Goal: Navigation & Orientation: Find specific page/section

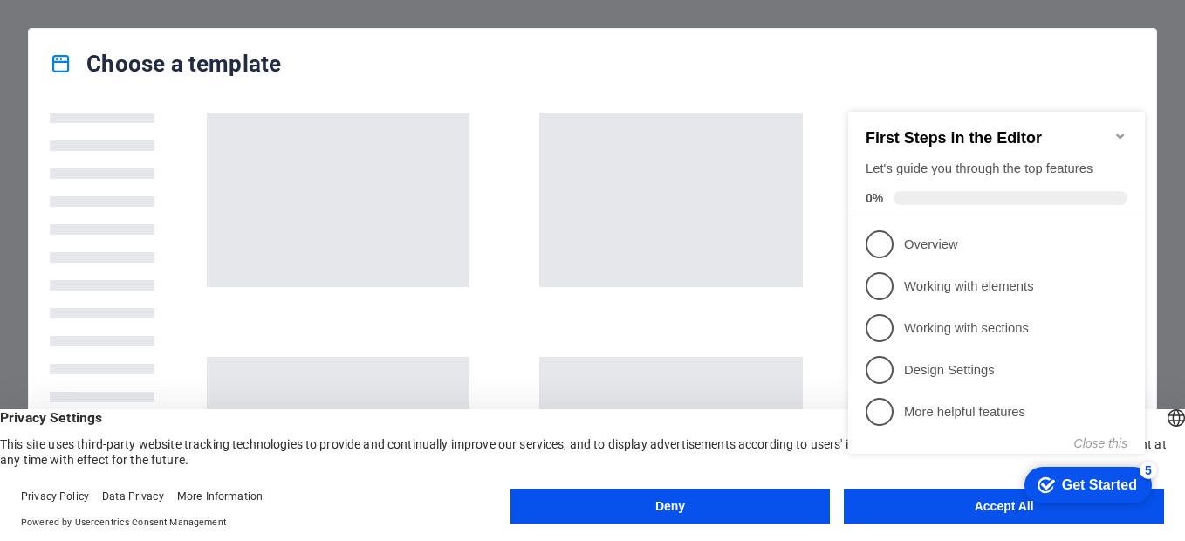
click at [740, 494] on button "Deny" at bounding box center [670, 506] width 320 height 35
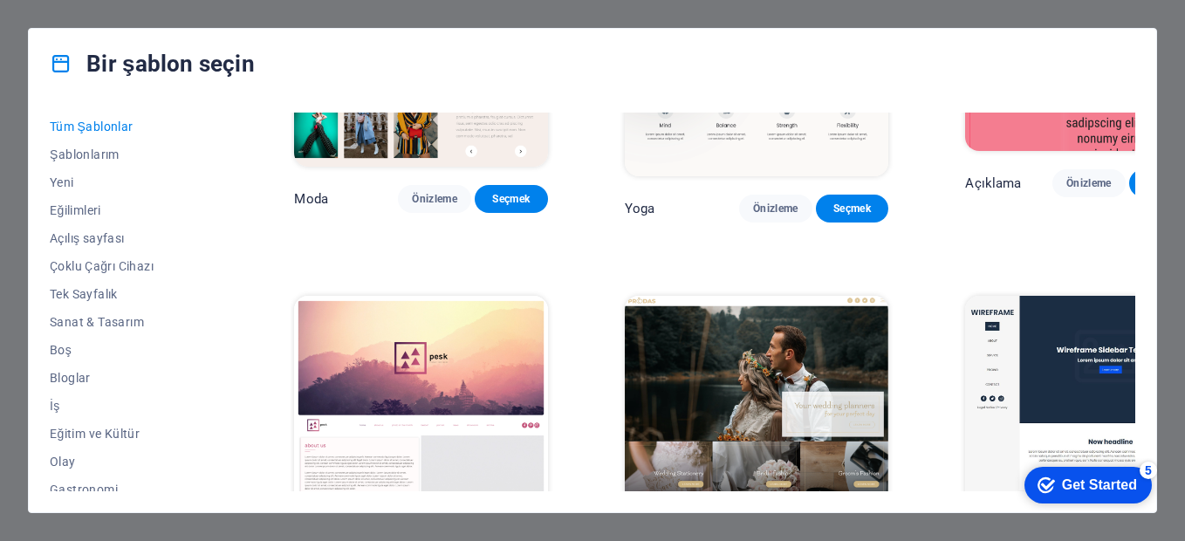
scroll to position [5826, 0]
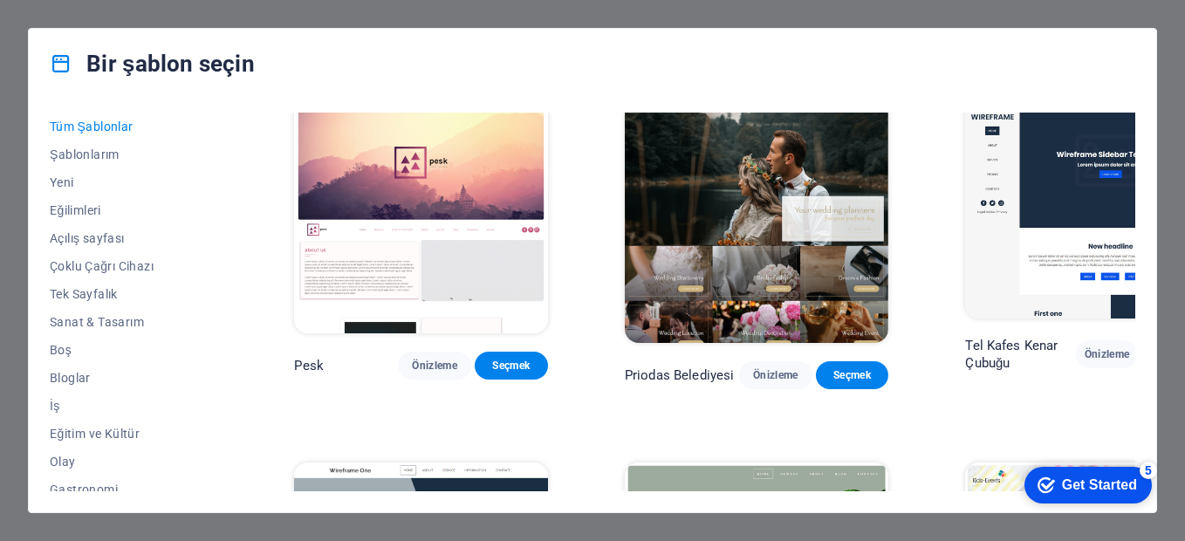
click at [30, 19] on div "Bir şablon seçin Tüm Şablonlar Şablonlarım Yeni Eğilimleri Açılış sayfası Çoklu…" at bounding box center [592, 270] width 1185 height 541
drag, startPoint x: 1040, startPoint y: 22, endPoint x: 973, endPoint y: 13, distance: 67.7
click at [973, 13] on div "Bir şablon seçin Tüm Şablonlar Şablonlarım Yeni Eğilimleri Açılış sayfası Çoklu…" at bounding box center [592, 270] width 1185 height 541
